Goal: Transaction & Acquisition: Purchase product/service

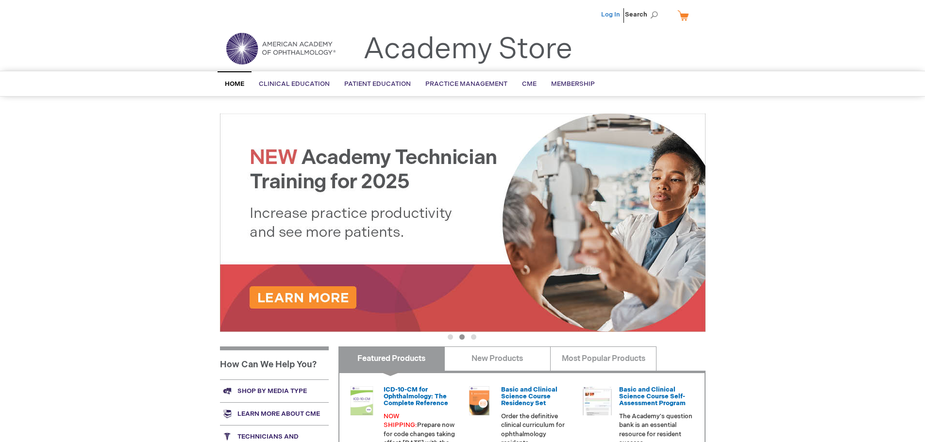
click at [606, 15] on link "Log In" at bounding box center [610, 15] width 19 height 8
click at [642, 14] on span "Search" at bounding box center [643, 14] width 37 height 19
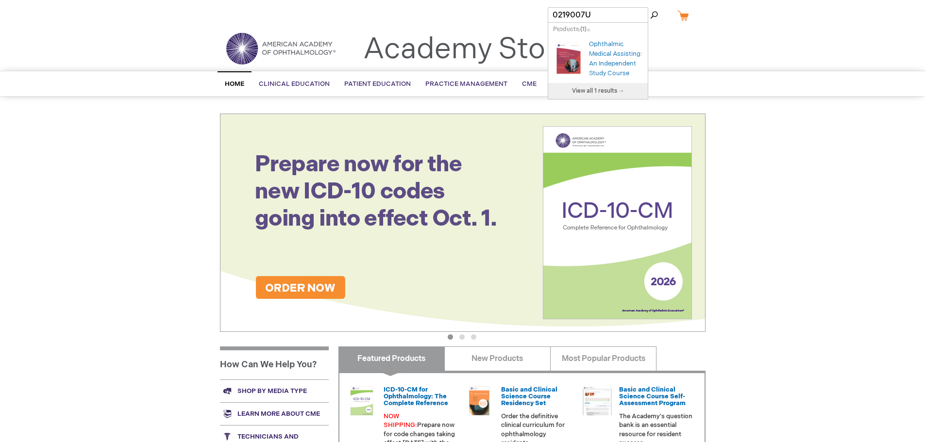
type input "0219007U"
click at [650, 7] on button "Search" at bounding box center [654, 15] width 8 height 16
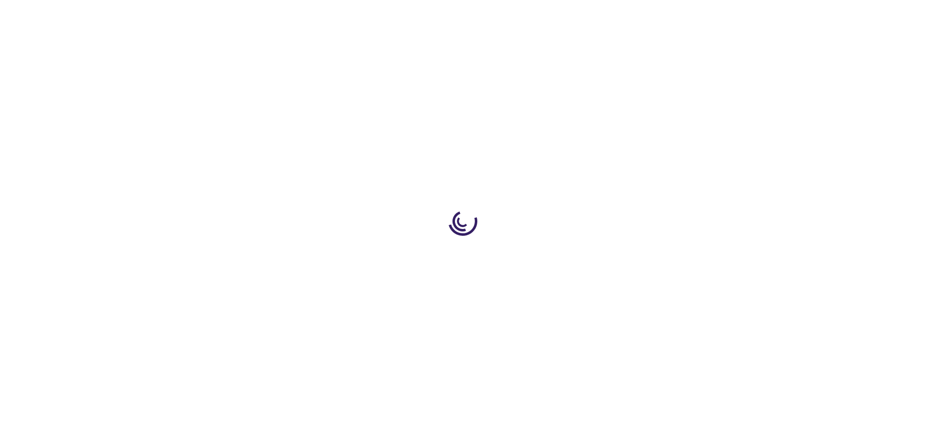
type input "0"
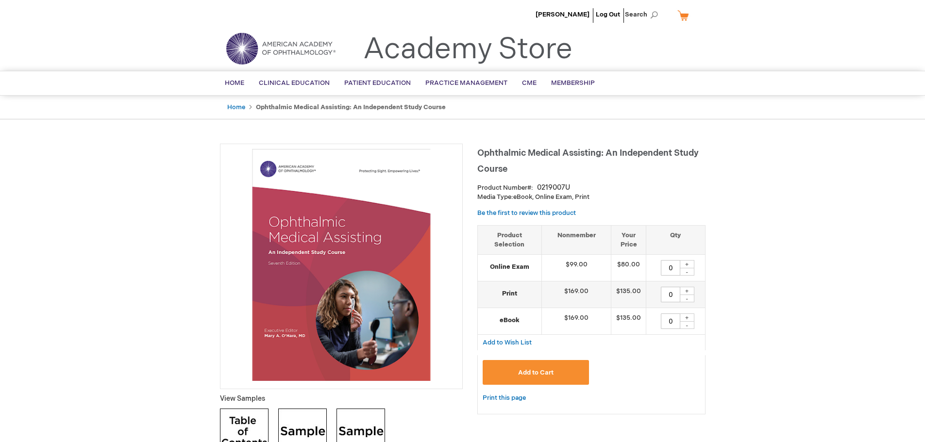
click at [685, 263] on div "+" at bounding box center [686, 264] width 15 height 8
type input "1"
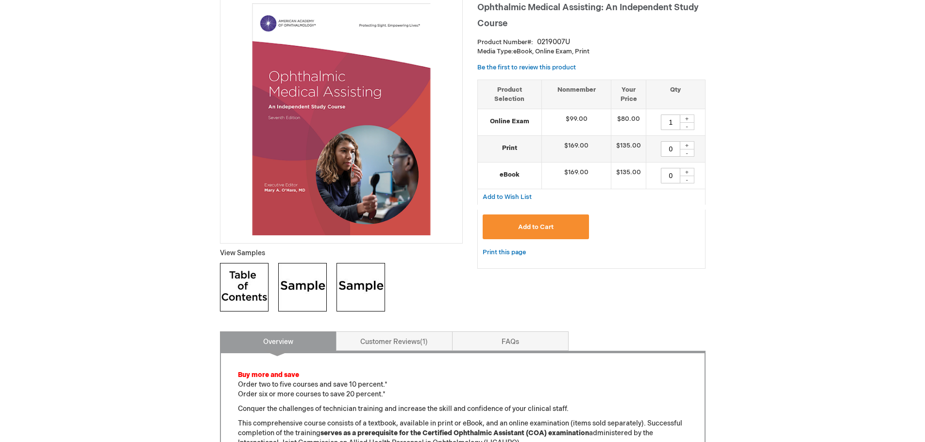
click at [551, 227] on span "Add to Cart" at bounding box center [535, 227] width 35 height 8
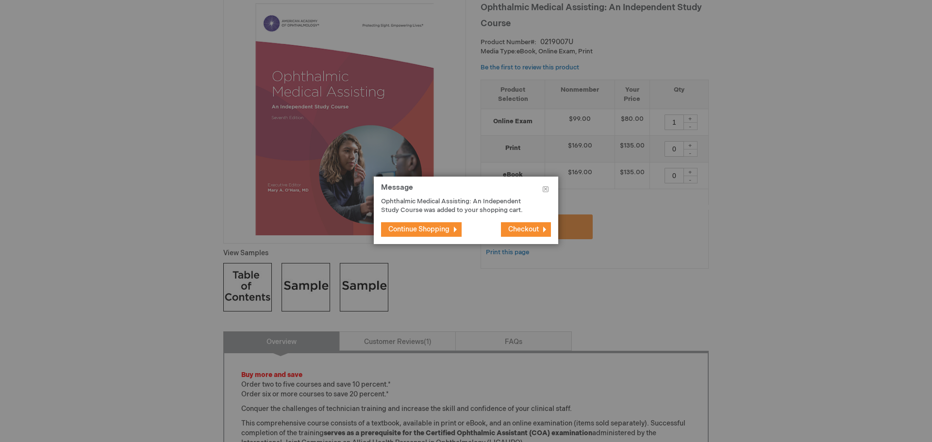
click at [524, 231] on span "Checkout" at bounding box center [523, 229] width 31 height 8
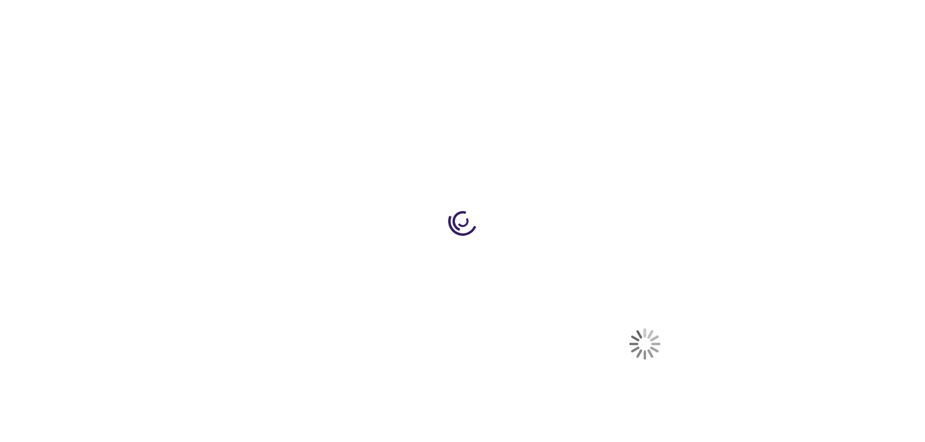
select select "US"
select select "45"
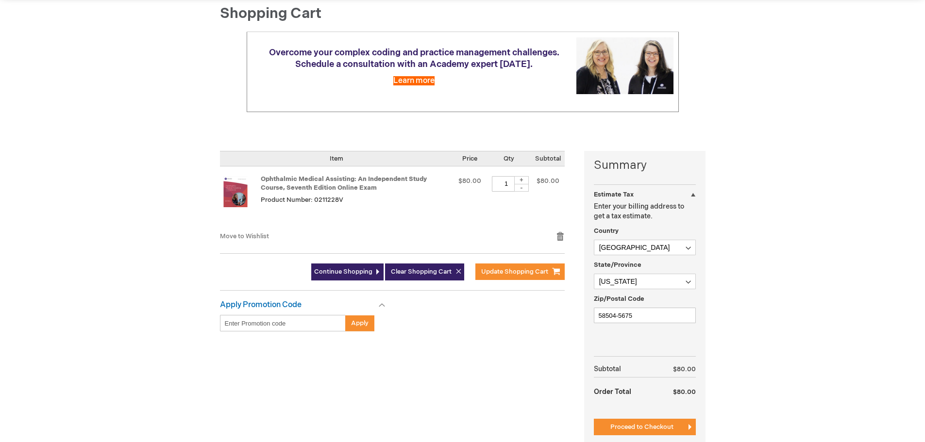
scroll to position [146, 0]
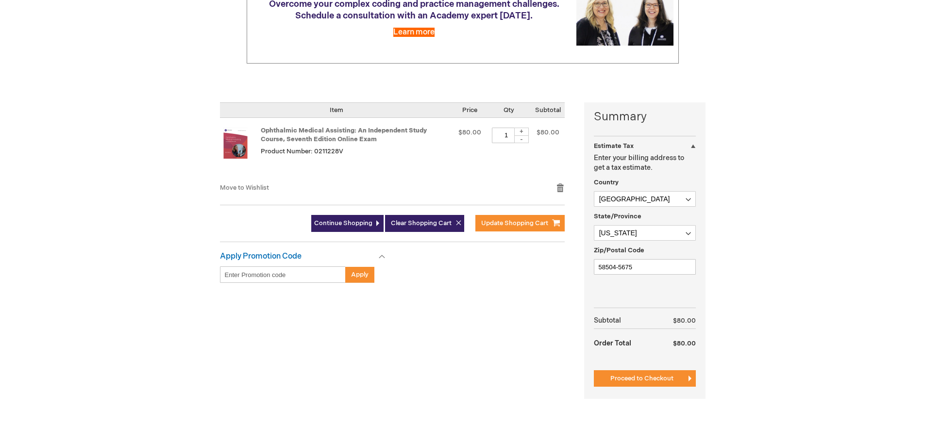
click at [637, 377] on span "Proceed to Checkout" at bounding box center [641, 379] width 63 height 8
